Goal: Task Accomplishment & Management: Manage account settings

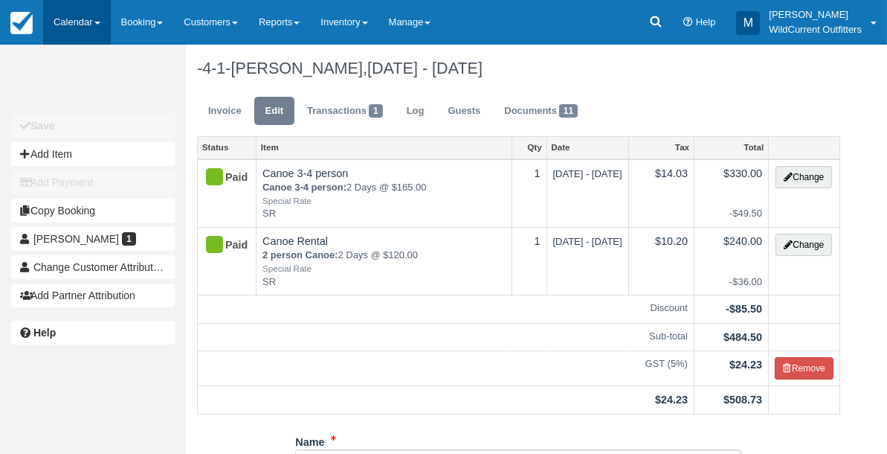
click at [60, 12] on link "Calendar" at bounding box center [77, 22] width 68 height 45
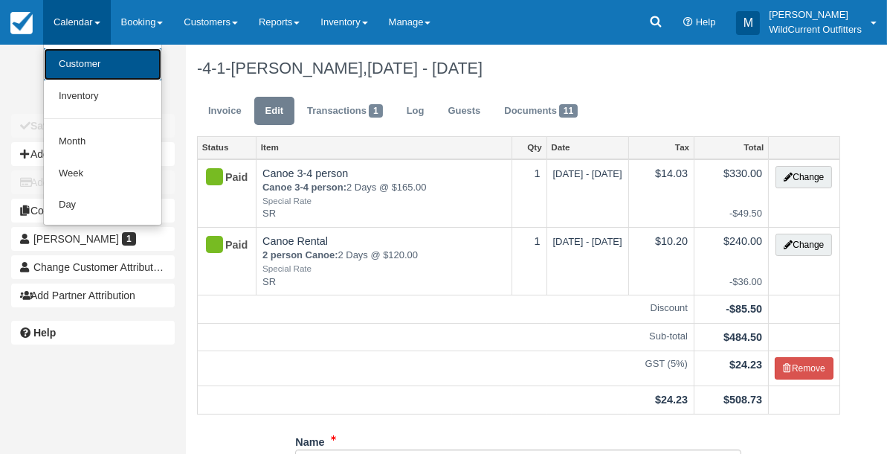
click at [64, 59] on link "Customer" at bounding box center [102, 64] width 117 height 32
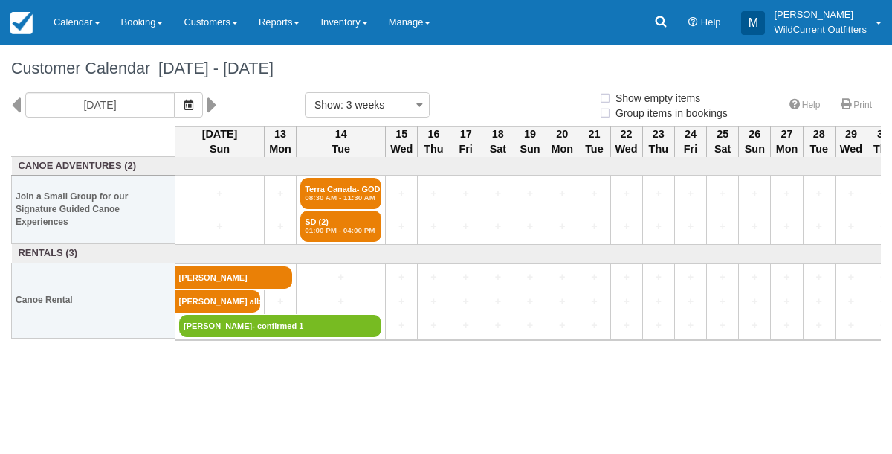
select select
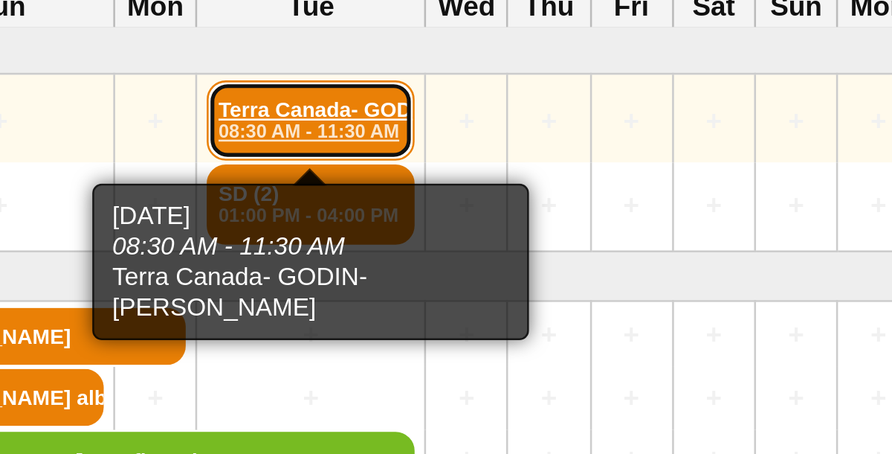
click at [341, 193] on em "08:30 AM - 11:30 AM" at bounding box center [341, 197] width 72 height 9
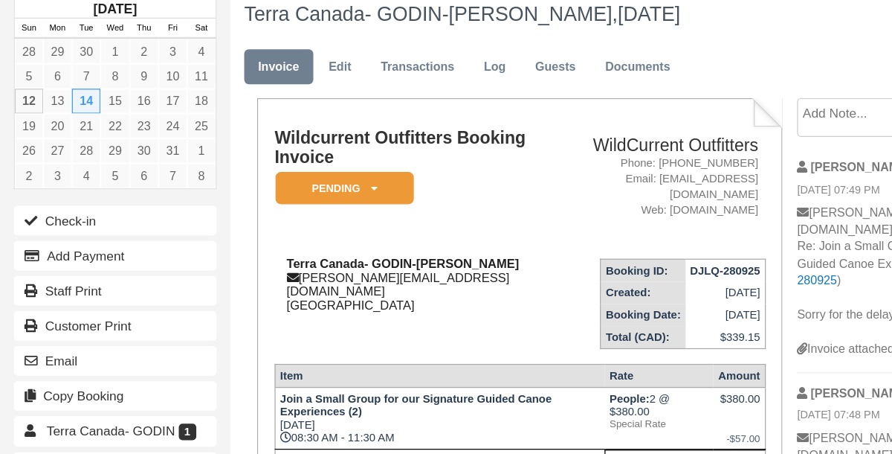
drag, startPoint x: 418, startPoint y: 257, endPoint x: 300, endPoint y: 250, distance: 118.4
click at [300, 264] on div "Terra [GEOGRAPHIC_DATA]- GODIN-Mathilde Feugas [EMAIL_ADDRESS][DOMAIN_NAME] [GE…" at bounding box center [336, 286] width 228 height 45
copy strong "GODIN-[PERSON_NAME]"
